Goal: Contribute content: Add original content to the website for others to see

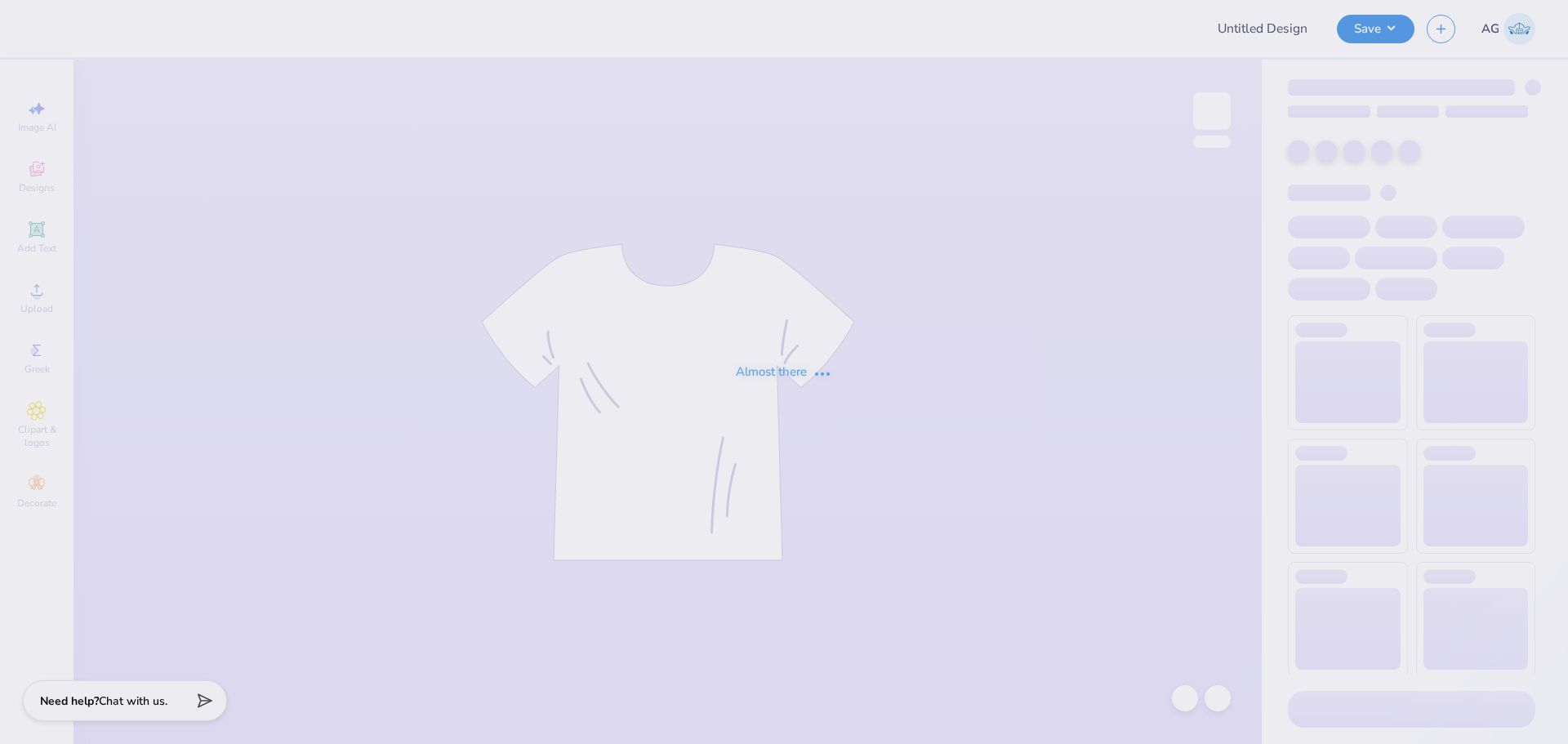
type input "AGD Dad's Weekend 25"
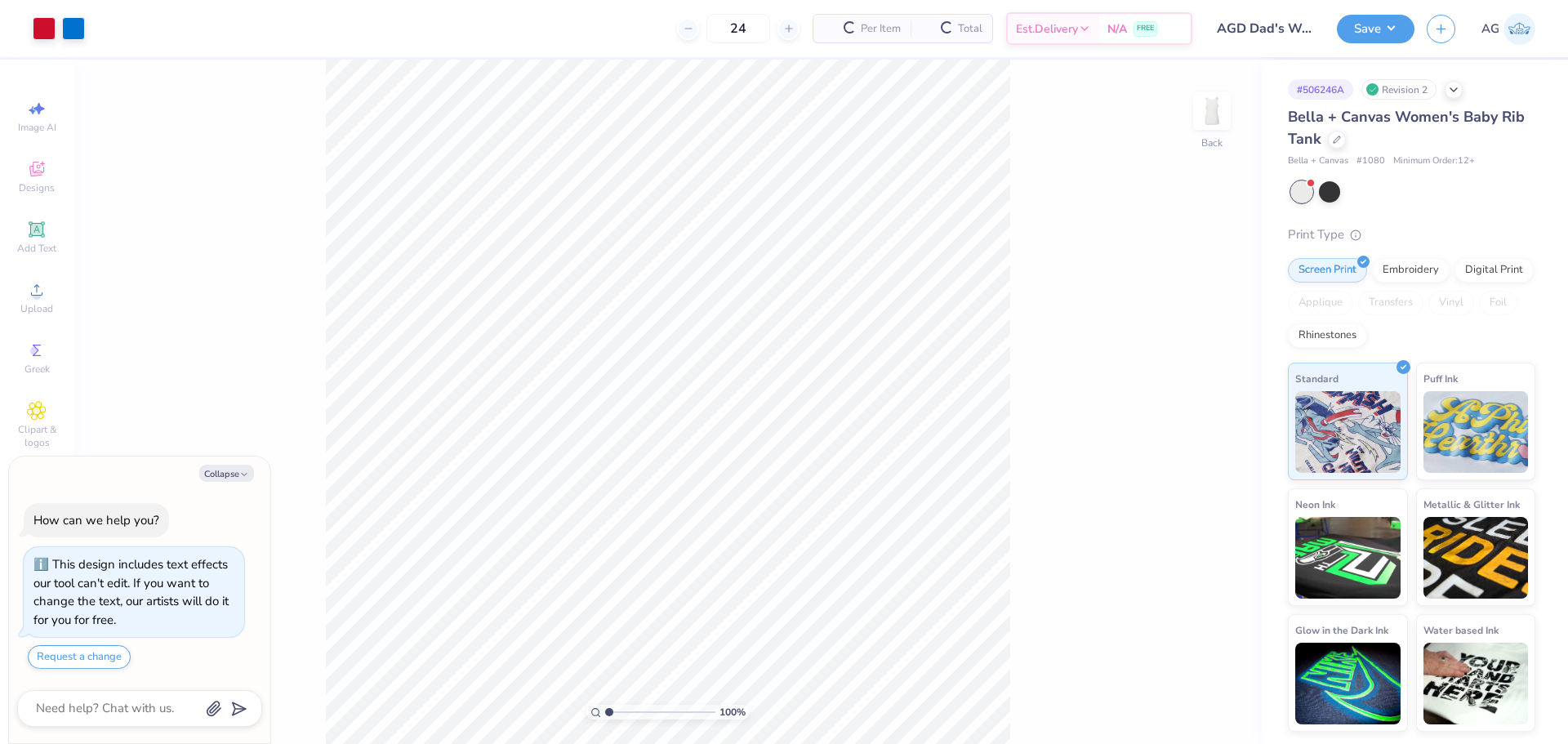
scroll to position [10, 0]
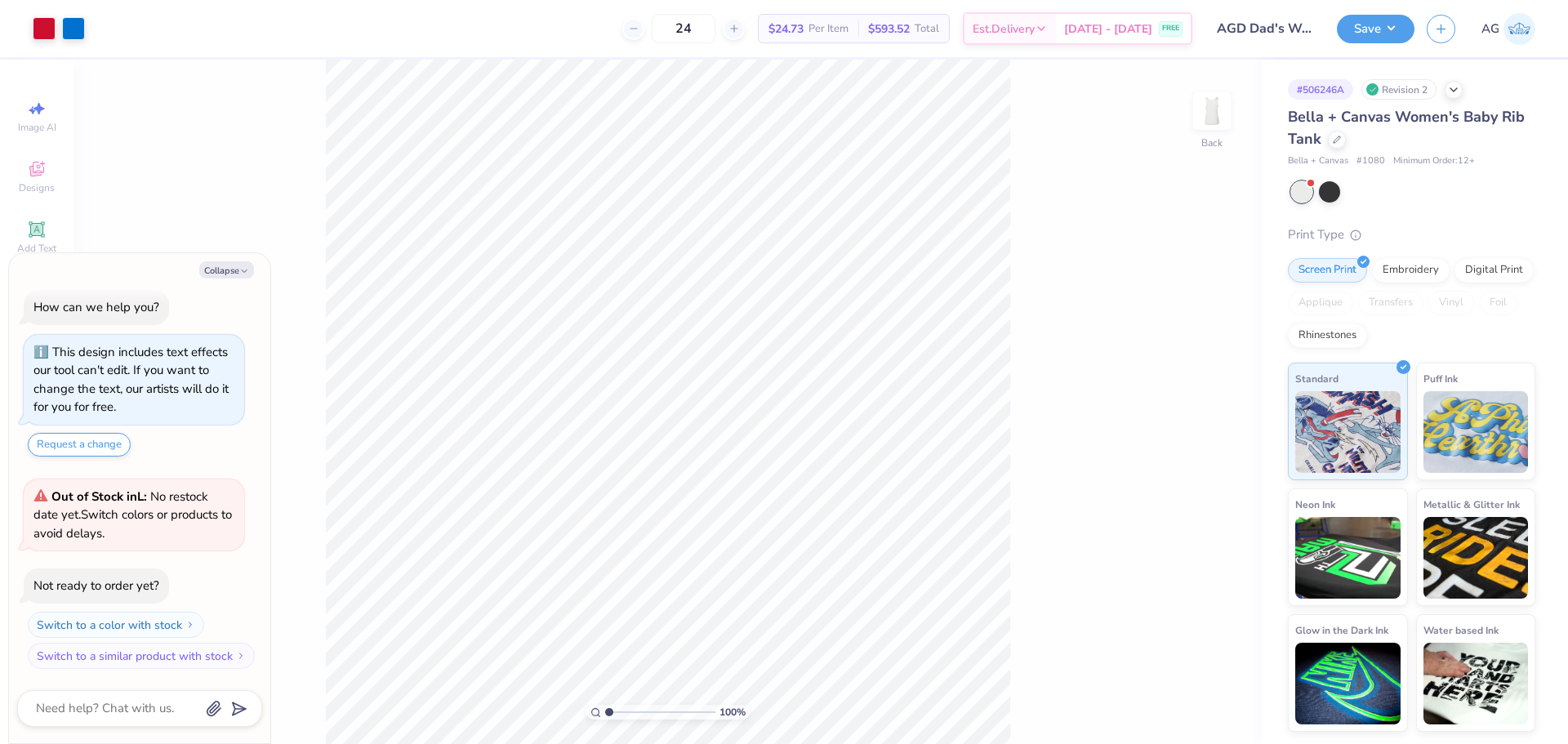
click at [1226, 367] on div "100 % Back" at bounding box center [667, 401] width 1188 height 685
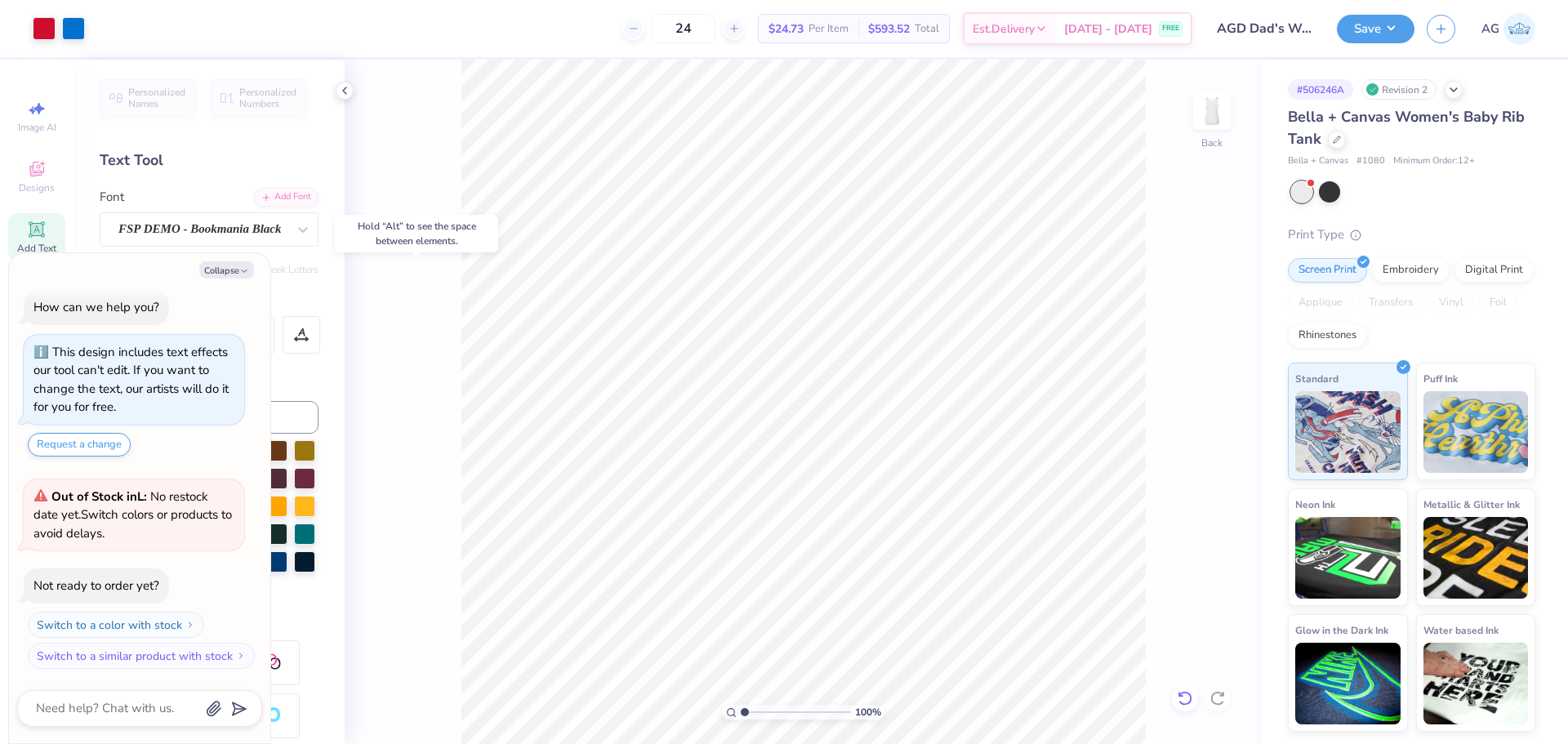
click at [1174, 697] on div at bounding box center [1185, 699] width 26 height 26
type textarea "x"
type input "3.21"
type input "1.12"
type input "2.76"
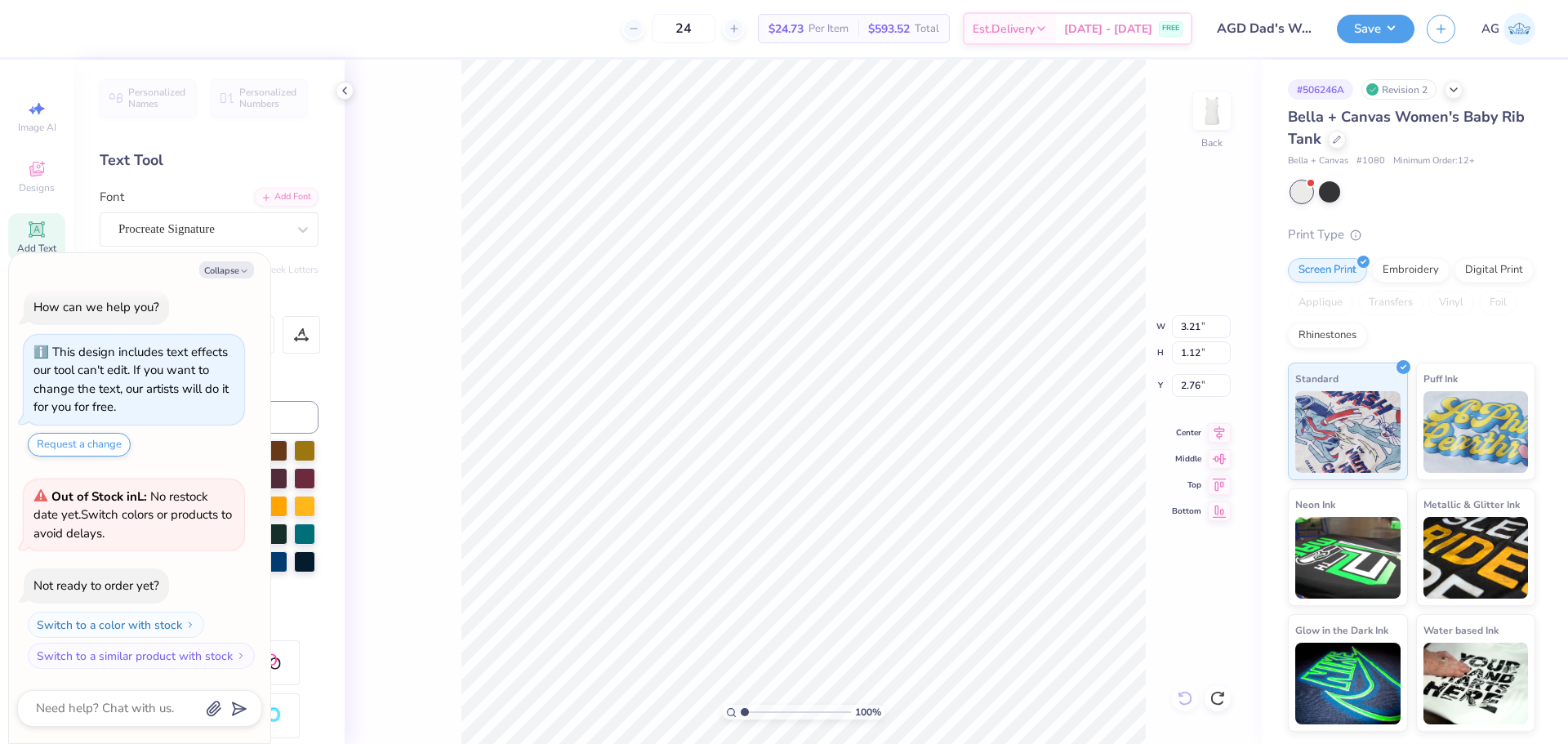
type textarea "x"
type input "7.00"
type input "4.85"
type input "2.32"
drag, startPoint x: 742, startPoint y: 713, endPoint x: 802, endPoint y: 719, distance: 60.3
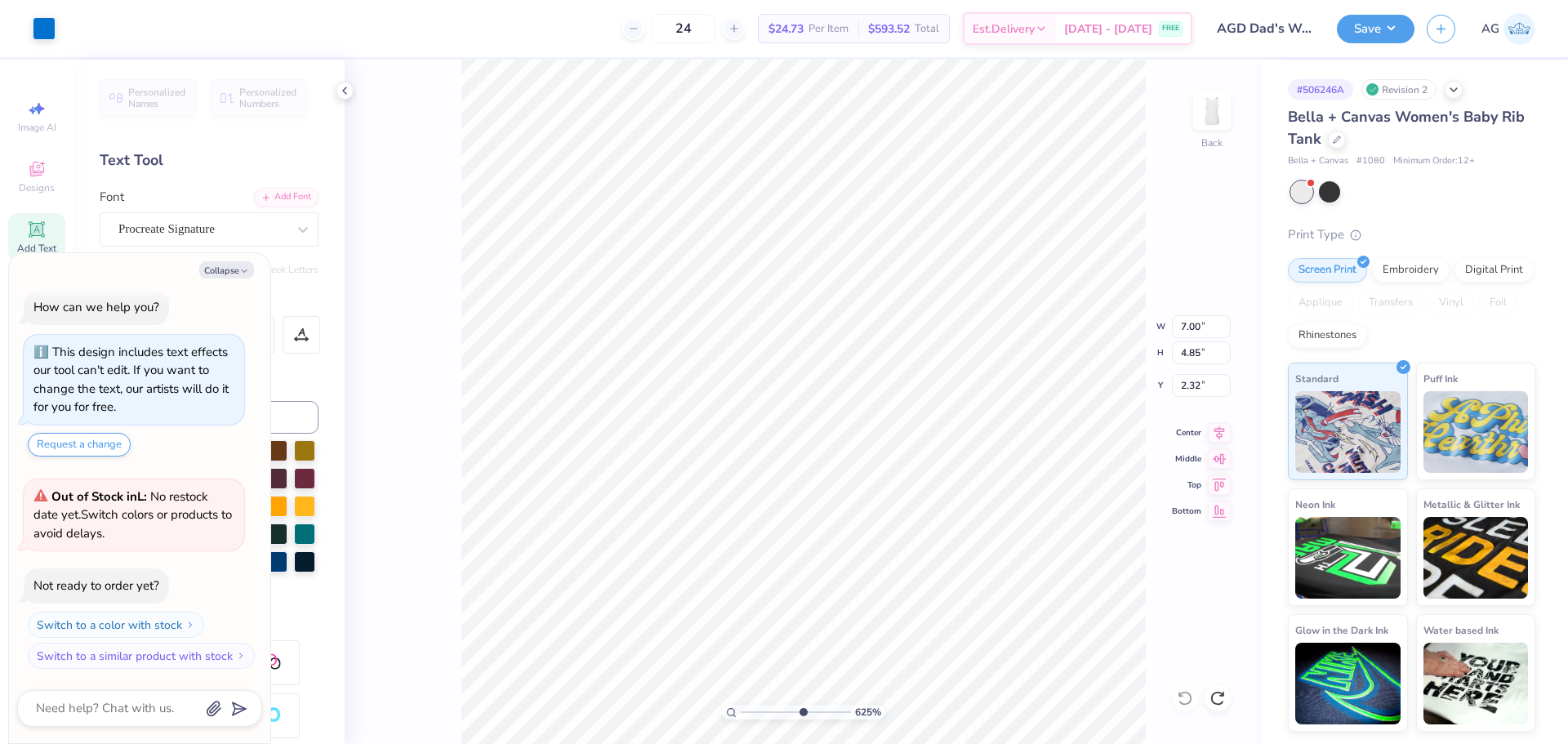
type input "6.25"
click at [802, 719] on input "range" at bounding box center [796, 712] width 110 height 15
click at [798, 723] on li "Send to Back" at bounding box center [797, 724] width 129 height 31
type textarea "x"
type input "6.63"
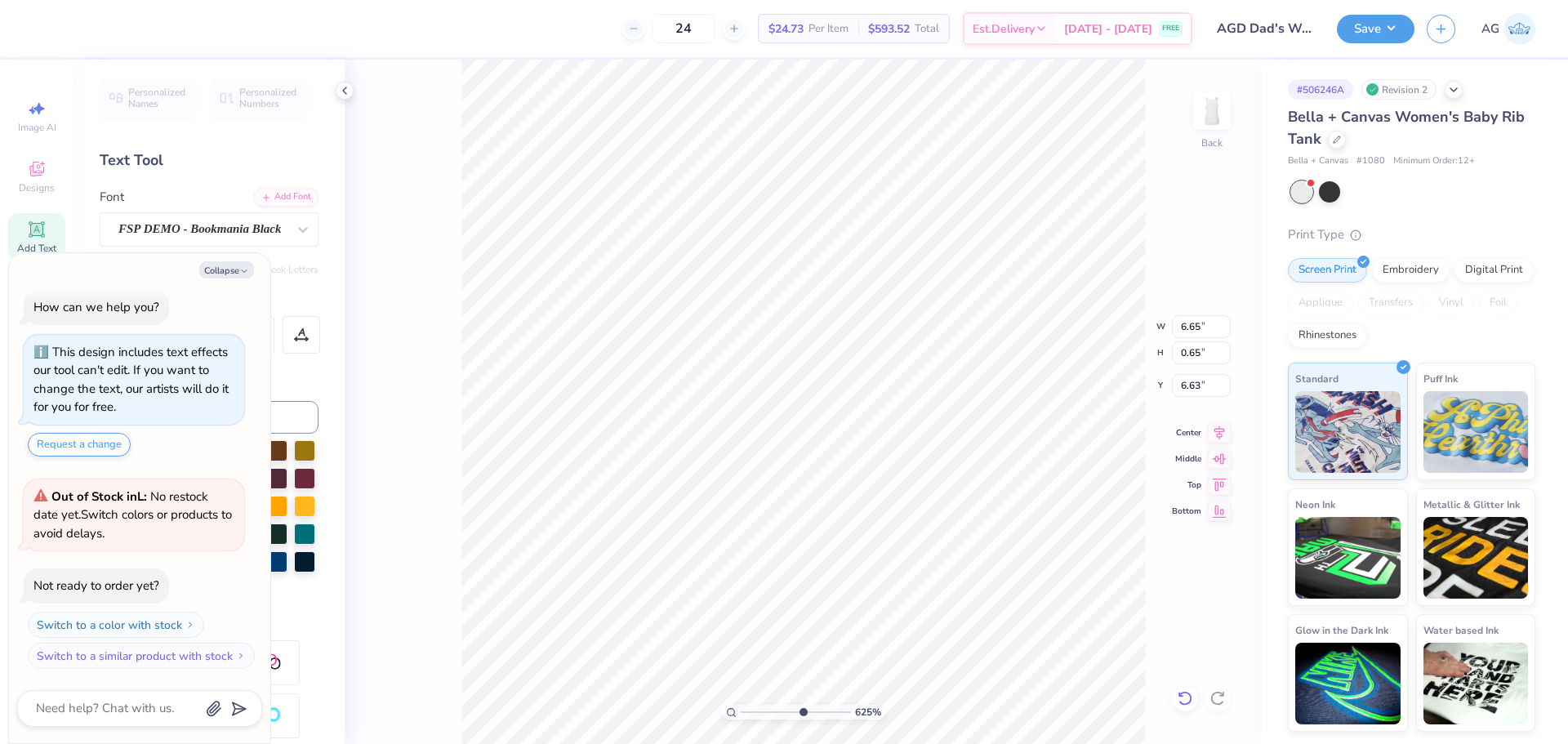
click at [1189, 693] on icon at bounding box center [1185, 698] width 14 height 15
type textarea "x"
type input "6.41"
type textarea "x"
type input "3.39"
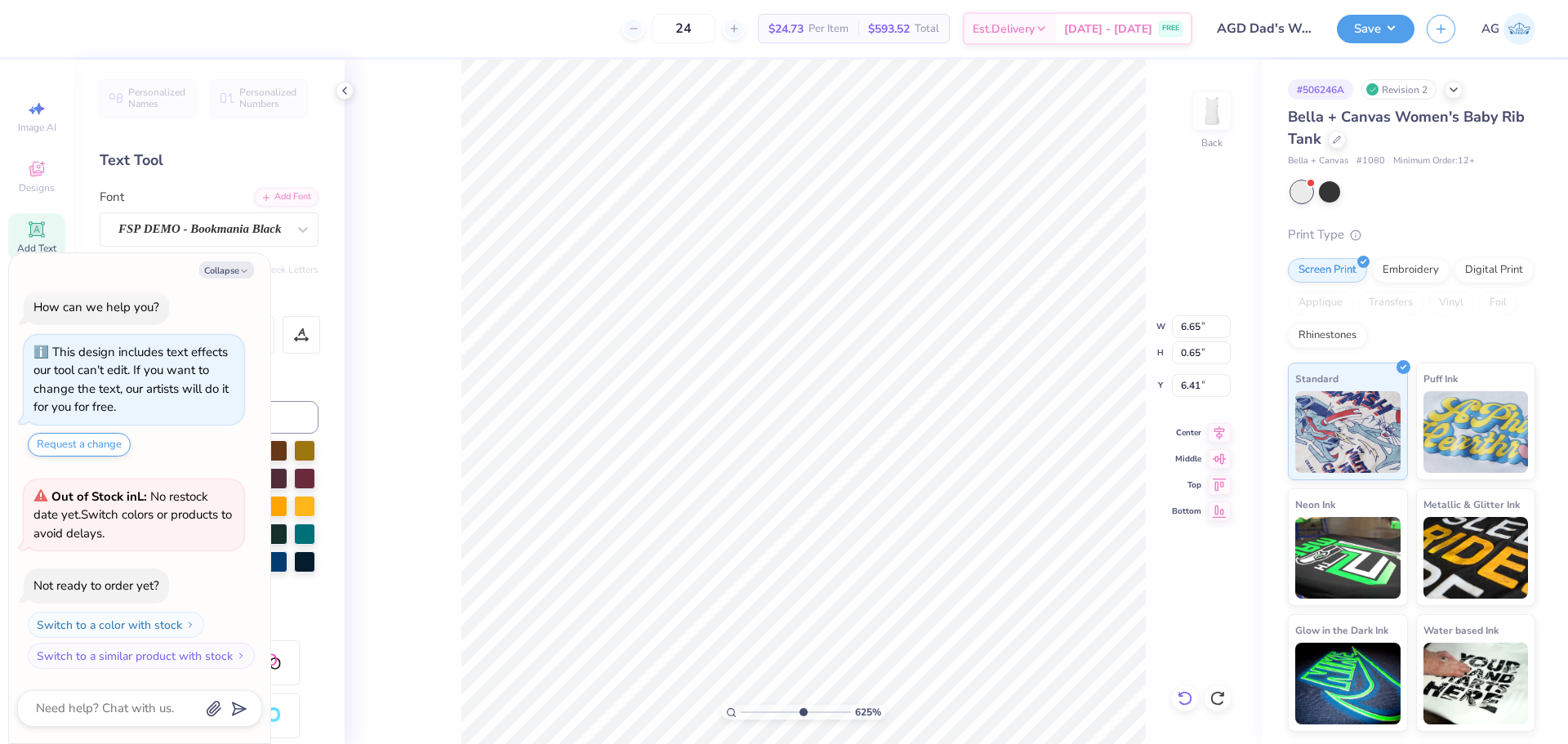
type input "0.20"
type input "7.28"
type textarea "x"
click at [797, 719] on input "range" at bounding box center [796, 712] width 110 height 15
type input "2.23"
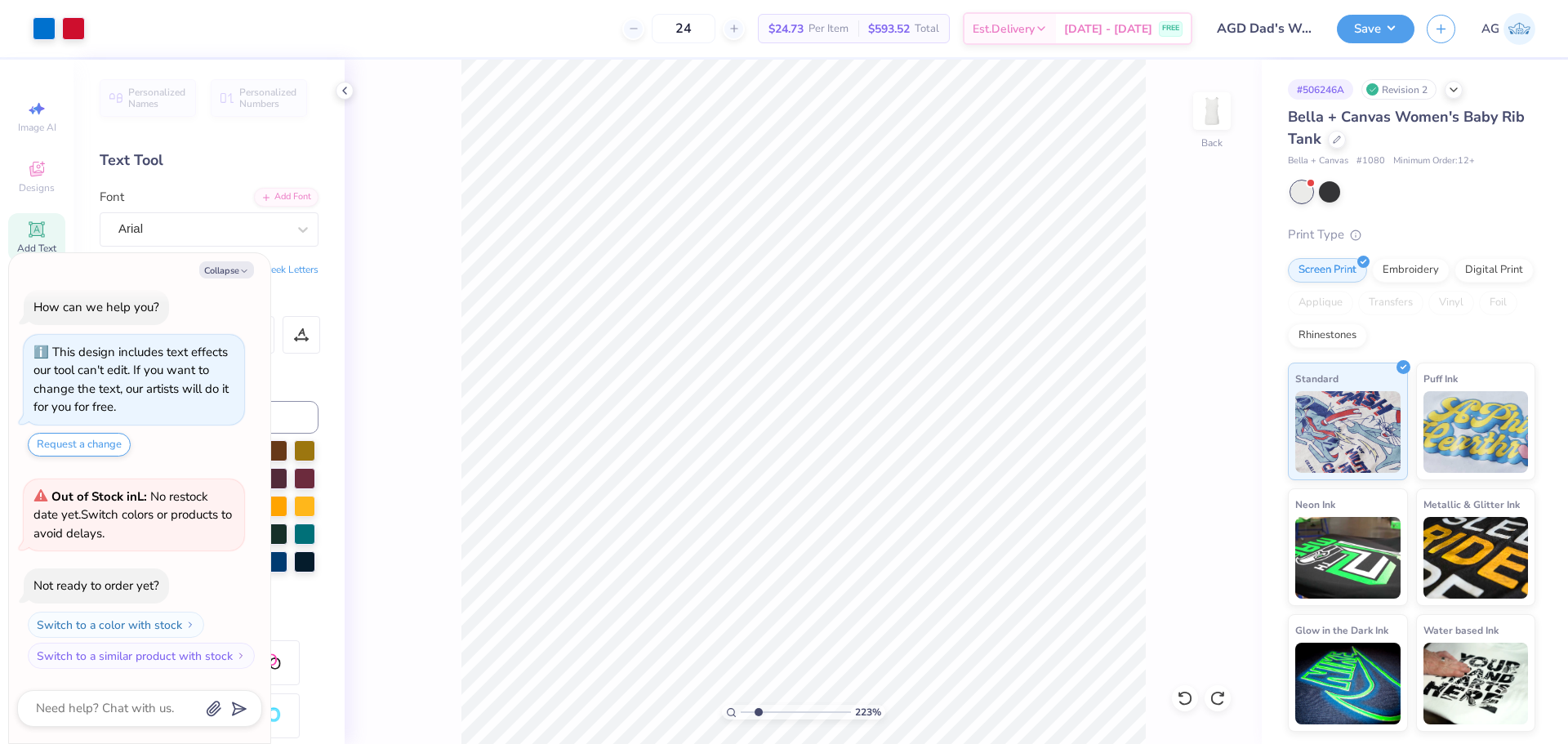
click at [758, 710] on input "range" at bounding box center [796, 712] width 110 height 15
click at [1189, 697] on icon at bounding box center [1185, 698] width 17 height 17
click at [1235, 698] on div "223 % Back" at bounding box center [803, 401] width 917 height 685
click at [1225, 699] on icon at bounding box center [1217, 698] width 17 height 17
click at [234, 271] on button "Collapse" at bounding box center [226, 270] width 55 height 17
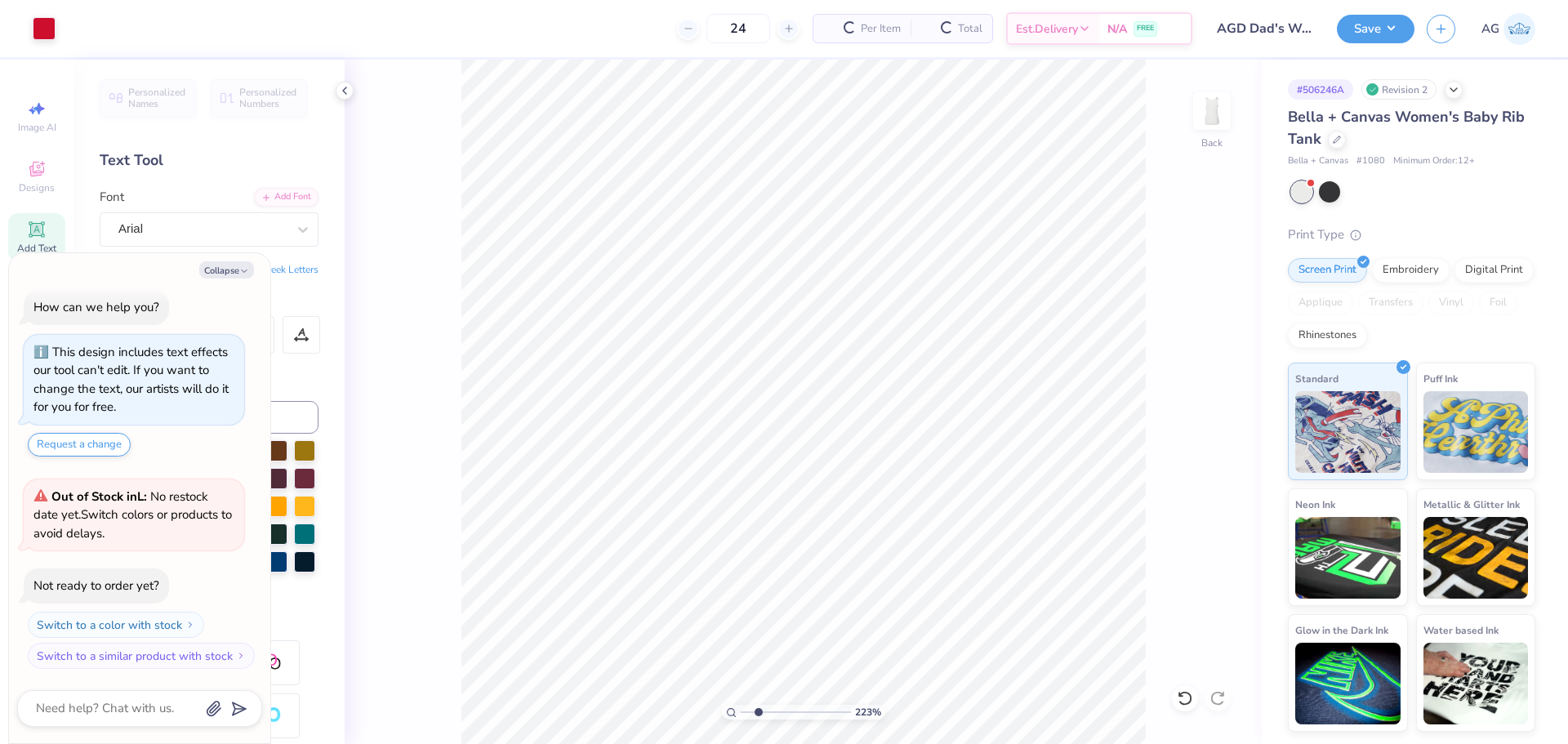
type textarea "x"
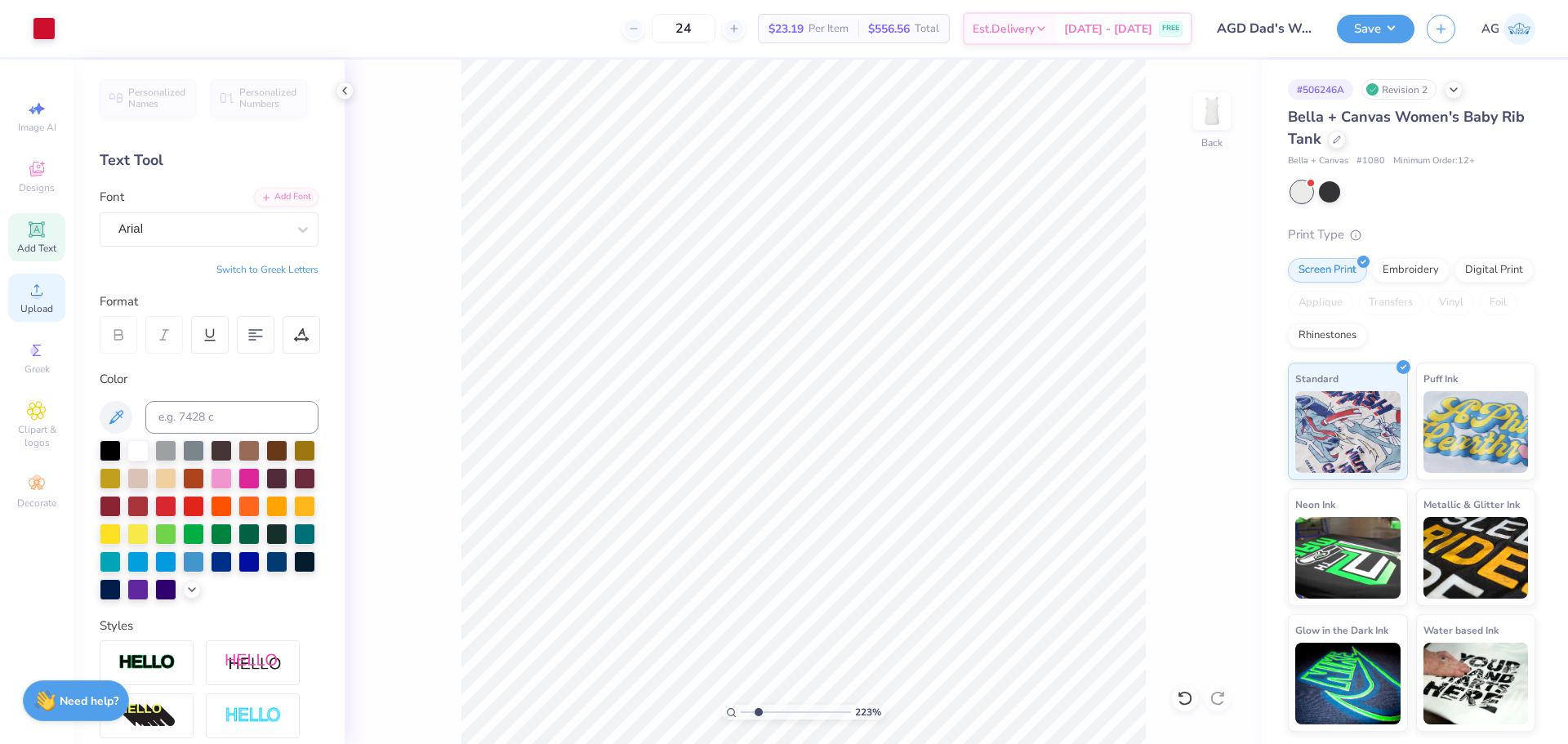
click at [30, 305] on span "Upload" at bounding box center [36, 309] width 32 height 13
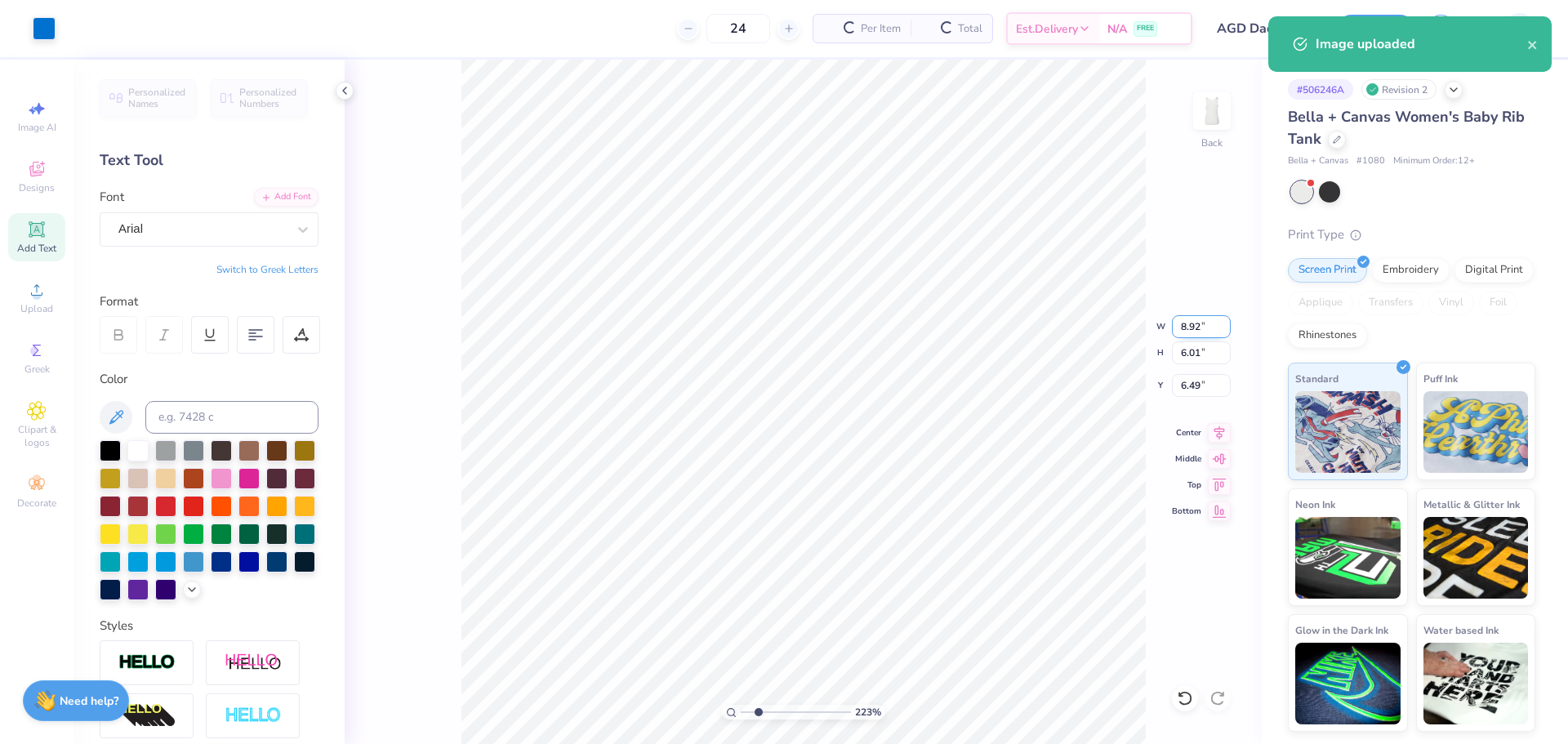
click at [1205, 327] on input "8.92" at bounding box center [1201, 326] width 59 height 23
type input "7.00"
type input "4.72"
click at [1178, 380] on input "7.14" at bounding box center [1201, 386] width 59 height 23
type input "2.32"
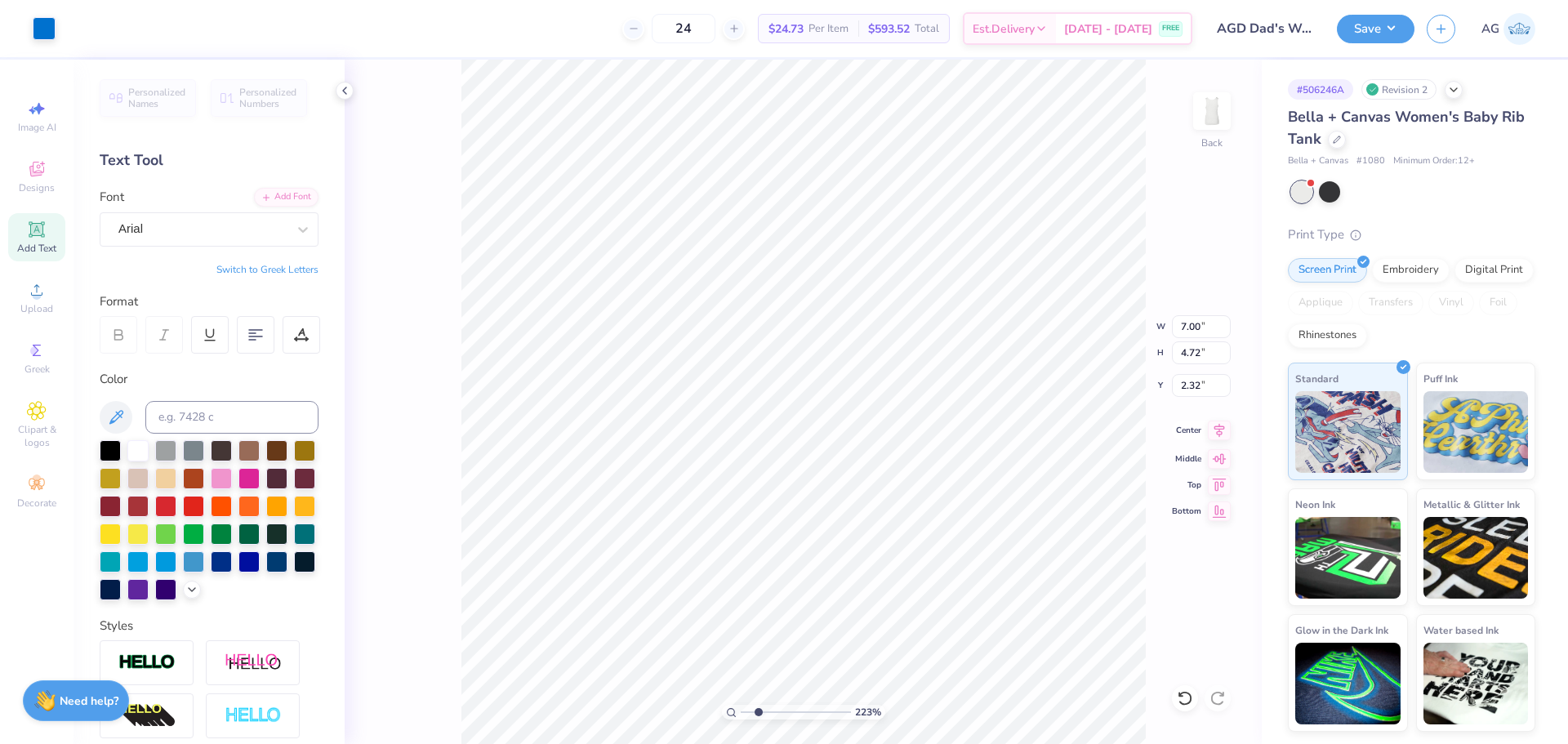
click at [1216, 430] on icon at bounding box center [1219, 430] width 23 height 19
click at [985, 716] on li "Send to Back" at bounding box center [979, 724] width 129 height 31
drag, startPoint x: 759, startPoint y: 708, endPoint x: 616, endPoint y: 697, distance: 143.4
type input "1"
click at [741, 705] on input "range" at bounding box center [796, 712] width 110 height 15
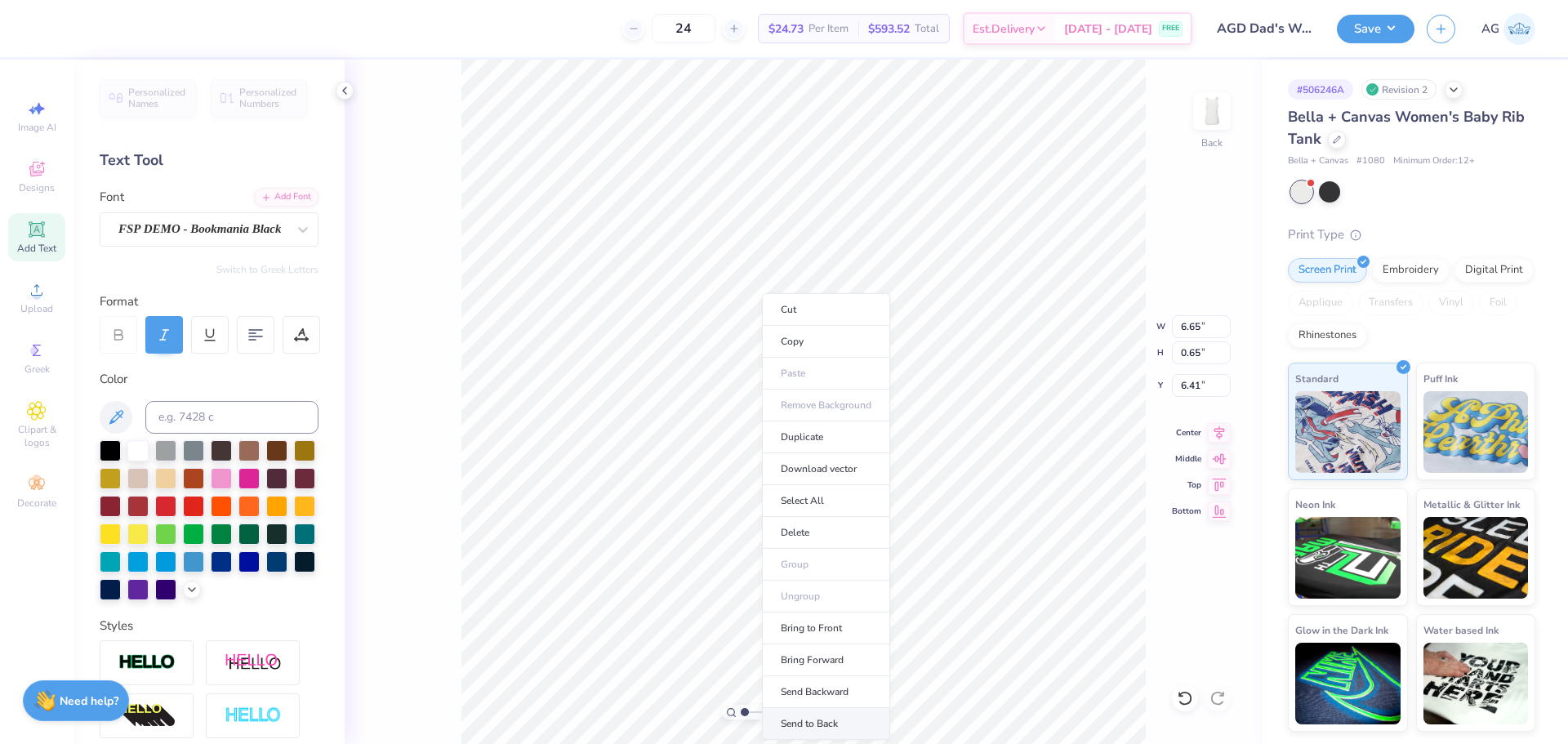
click at [846, 735] on li "Send to Back" at bounding box center [826, 724] width 129 height 31
type input "7.00"
type input "6.49"
type input "1.00"
click at [1367, 16] on button "Save" at bounding box center [1376, 26] width 78 height 29
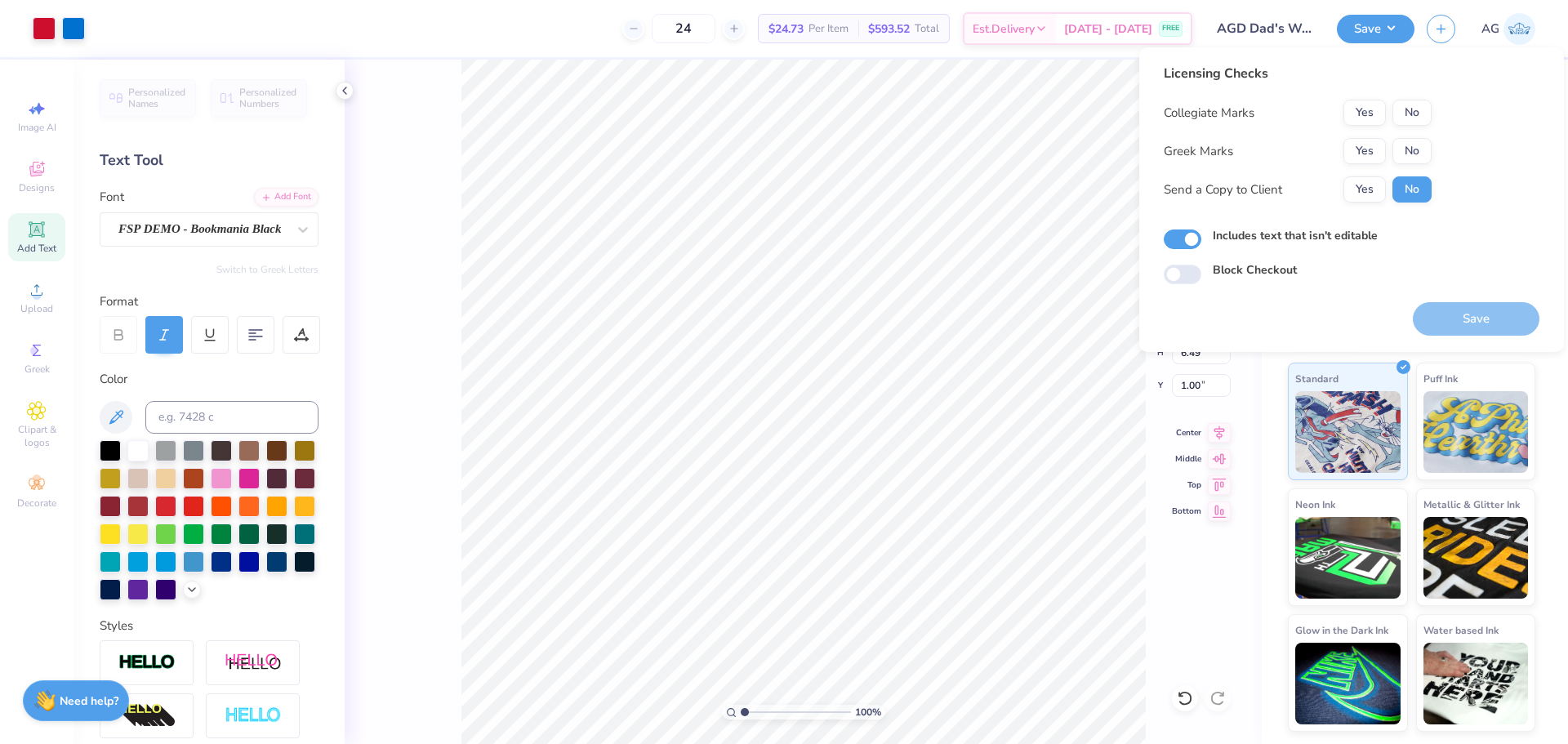
drag, startPoint x: 1434, startPoint y: 117, endPoint x: 1395, endPoint y: 130, distance: 41.1
click at [1432, 117] on div "Licensing Checks Collegiate Marks Yes No Greek Marks Yes No Send a Copy to Clie…" at bounding box center [1352, 174] width 376 height 220
drag, startPoint x: 1415, startPoint y: 117, endPoint x: 1383, endPoint y: 137, distance: 37.7
click at [1414, 117] on button "No" at bounding box center [1411, 113] width 39 height 26
click at [1372, 142] on button "Yes" at bounding box center [1364, 151] width 43 height 26
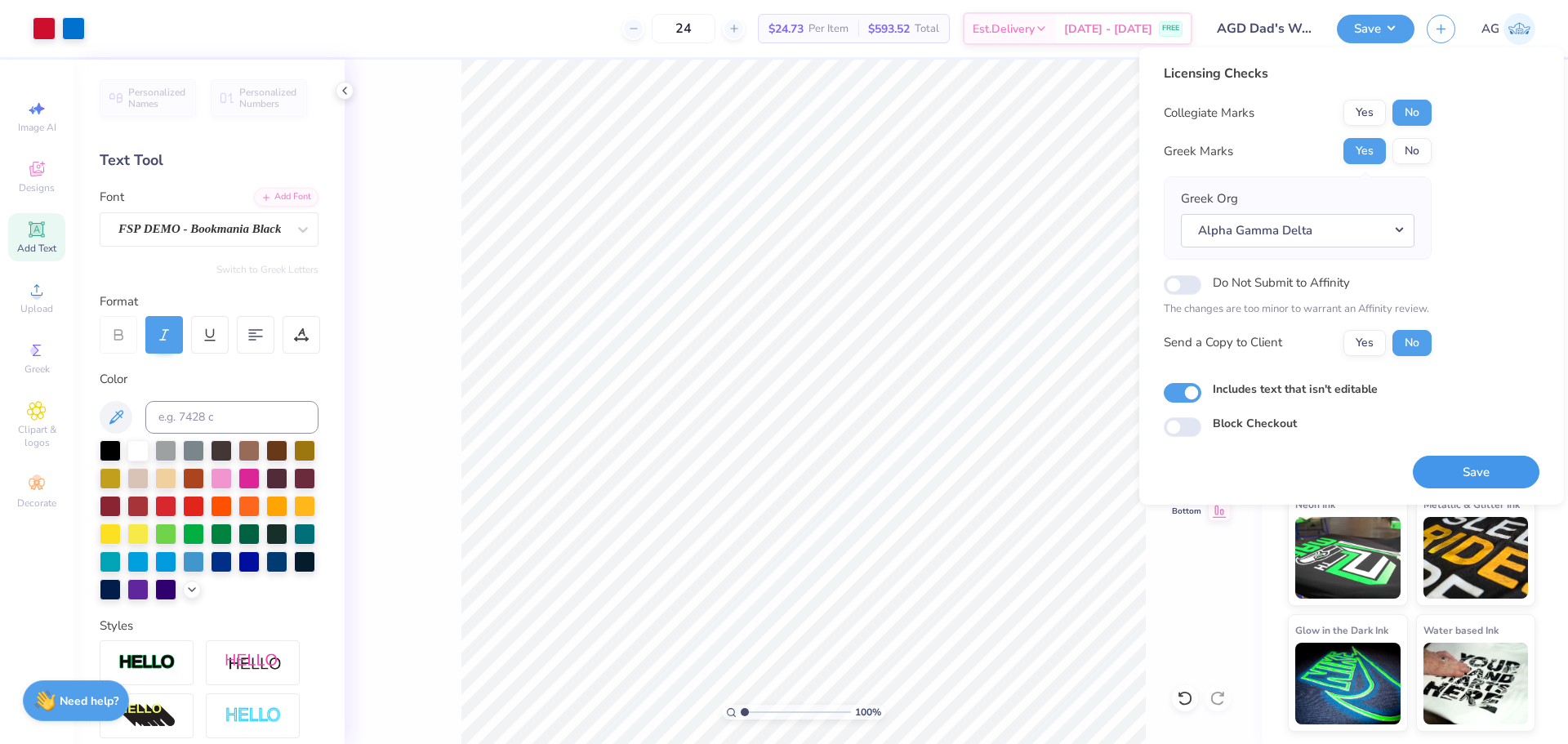
click at [1462, 486] on button "Save" at bounding box center [1476, 472] width 127 height 33
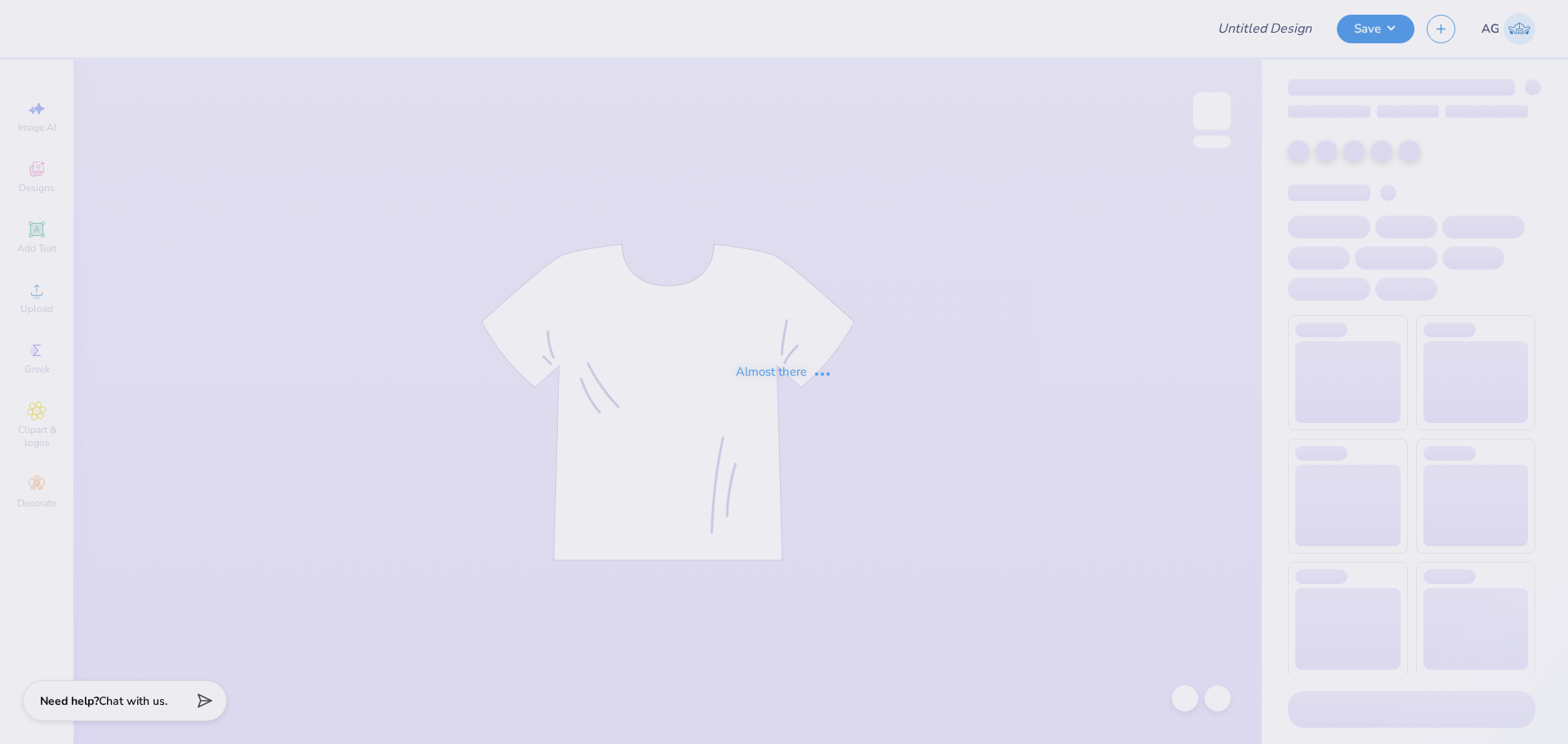
type input "A Sig F25 Rush"
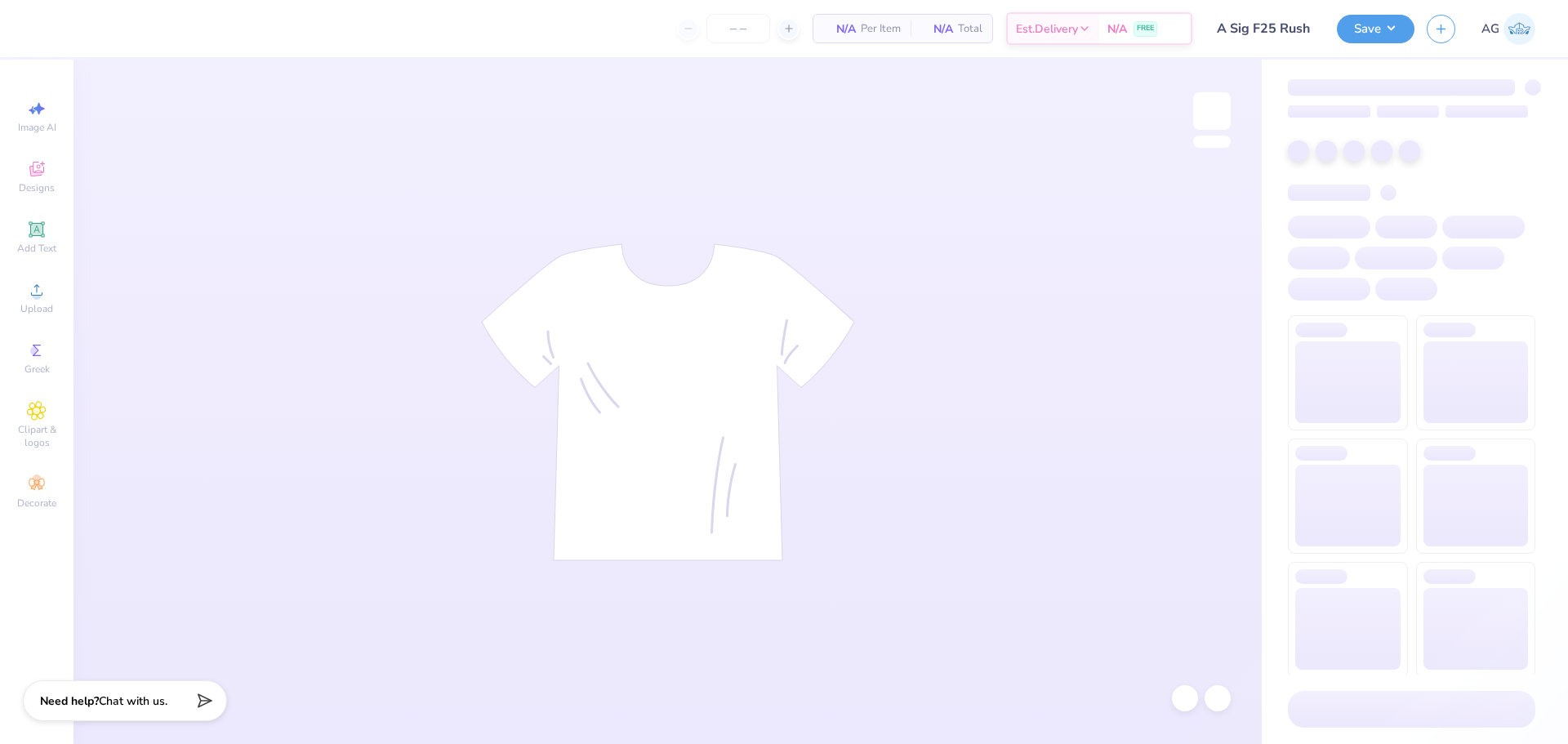
type input "60"
